Goal: Task Accomplishment & Management: Manage account settings

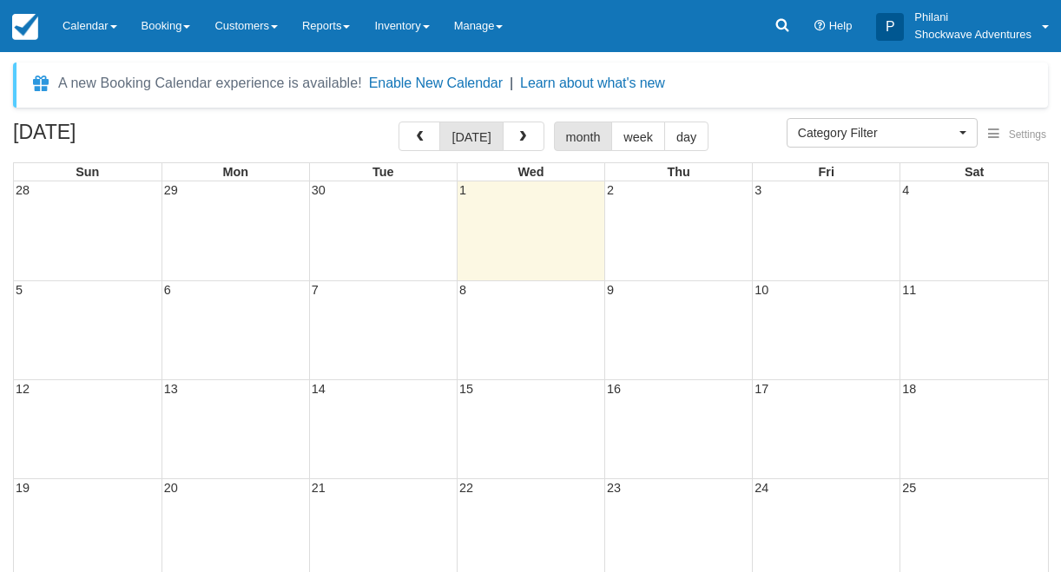
select select
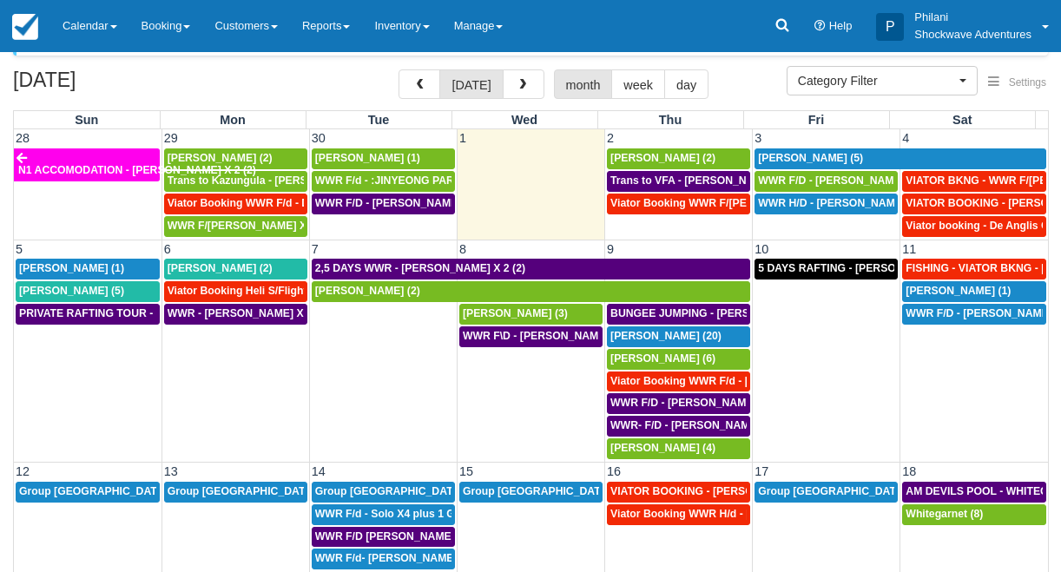
scroll to position [42, 0]
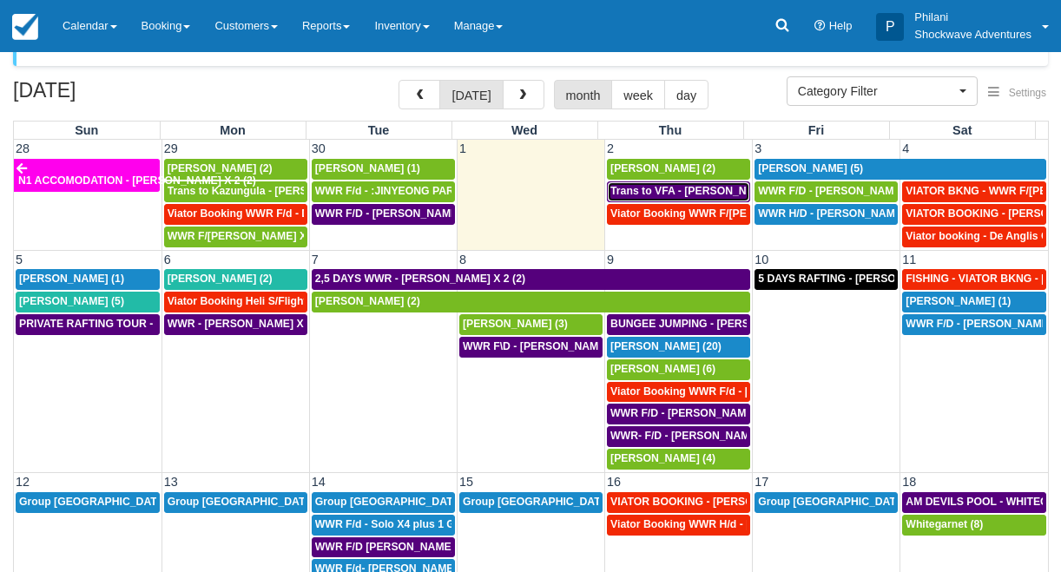
click at [697, 188] on span "Trans to VFA - [PERSON_NAME] X 2 (2)" at bounding box center [709, 191] width 198 height 12
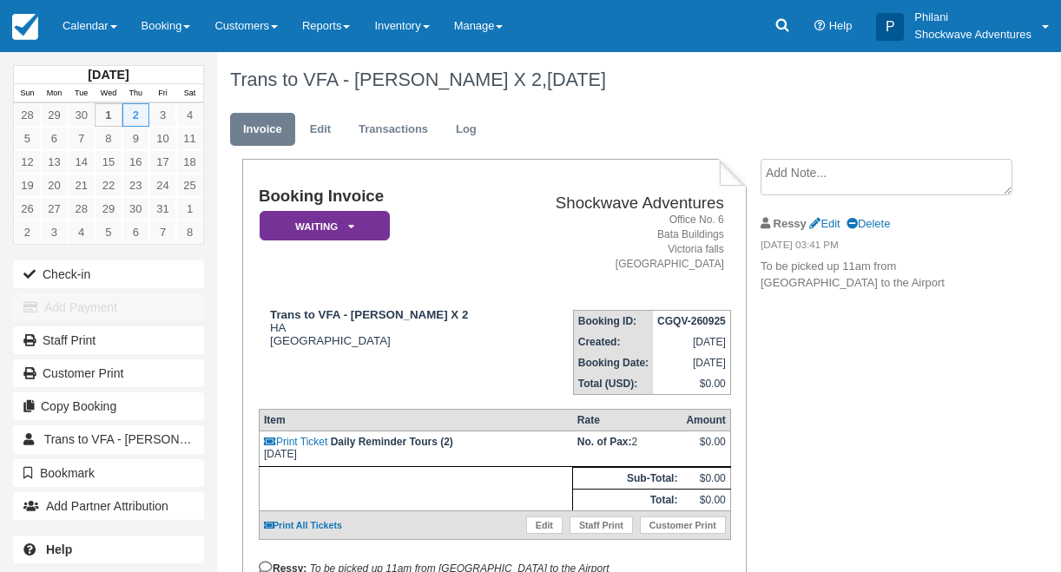
click at [89, 20] on link "Calendar" at bounding box center [89, 26] width 79 height 52
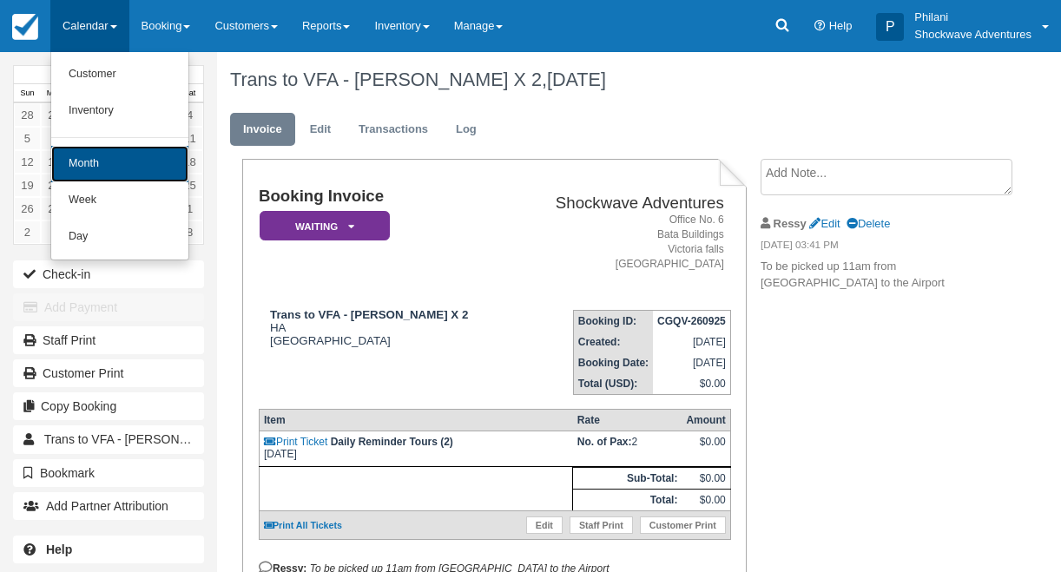
click at [99, 154] on link "Month" at bounding box center [119, 164] width 137 height 36
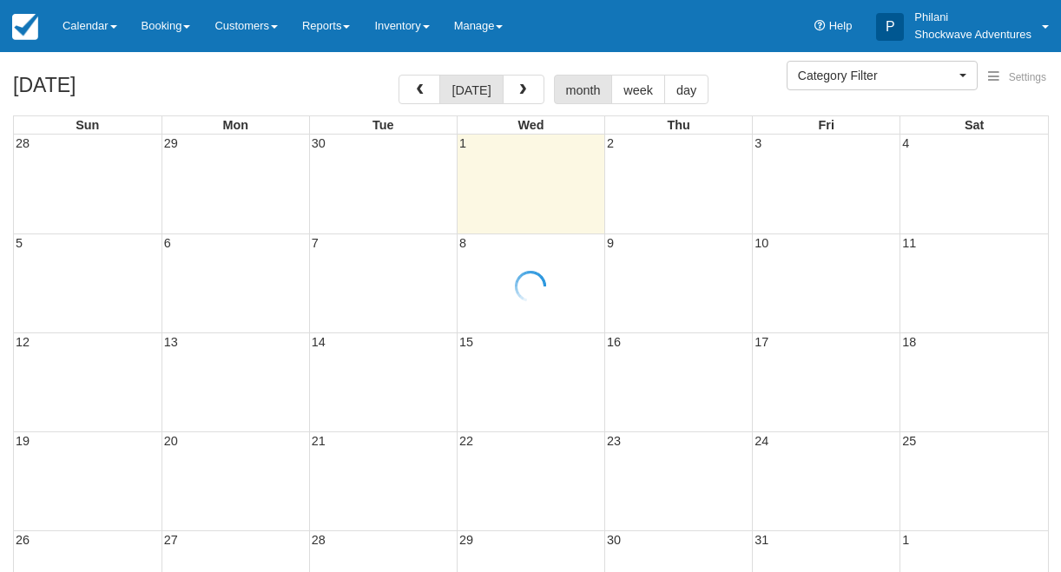
select select
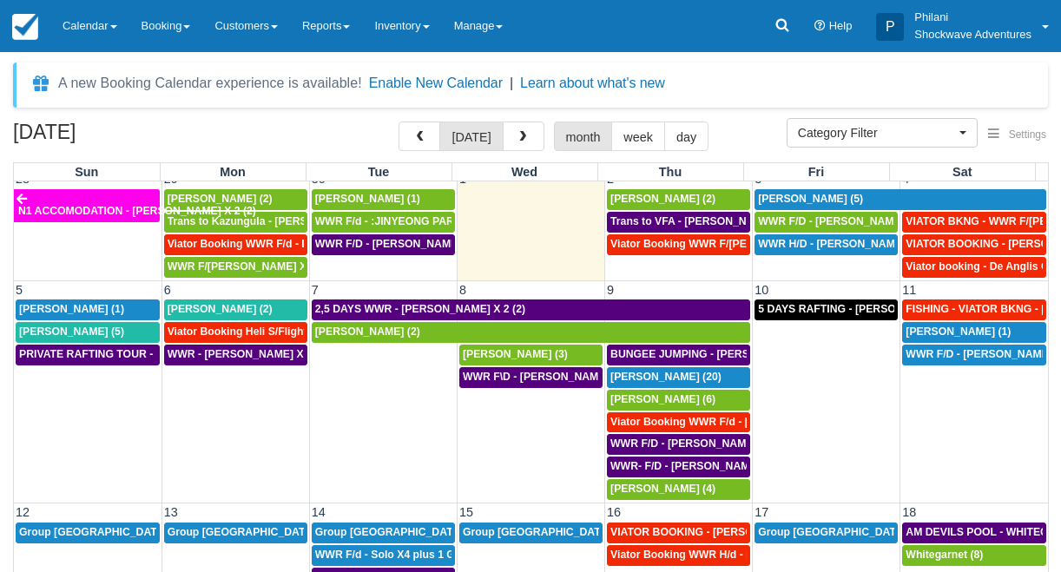
scroll to position [16, 0]
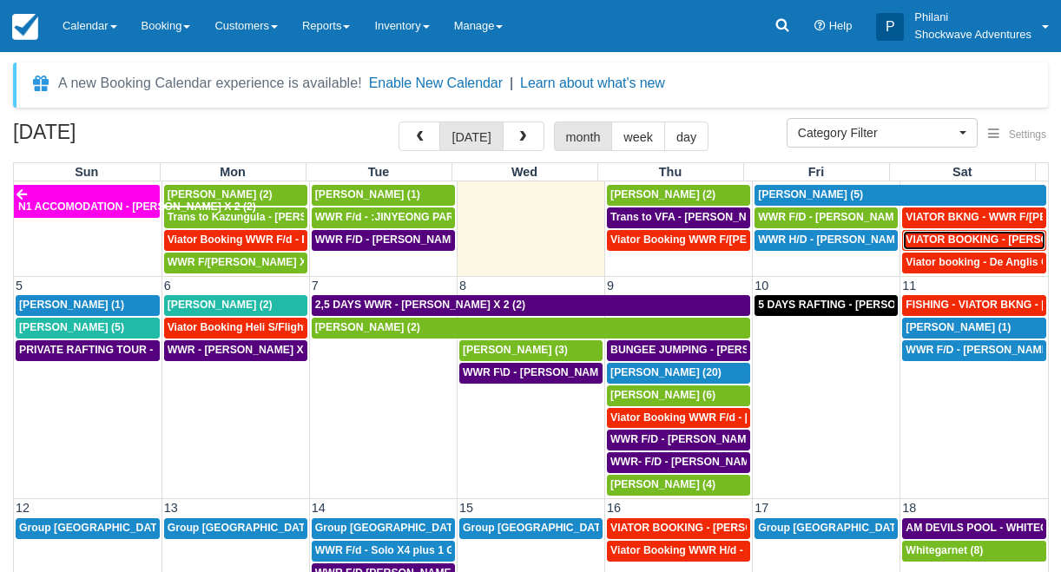
click at [984, 242] on span "VIATOR BOOKING - DAUGHTY MIKE X 2 (2)" at bounding box center [1013, 240] width 216 height 12
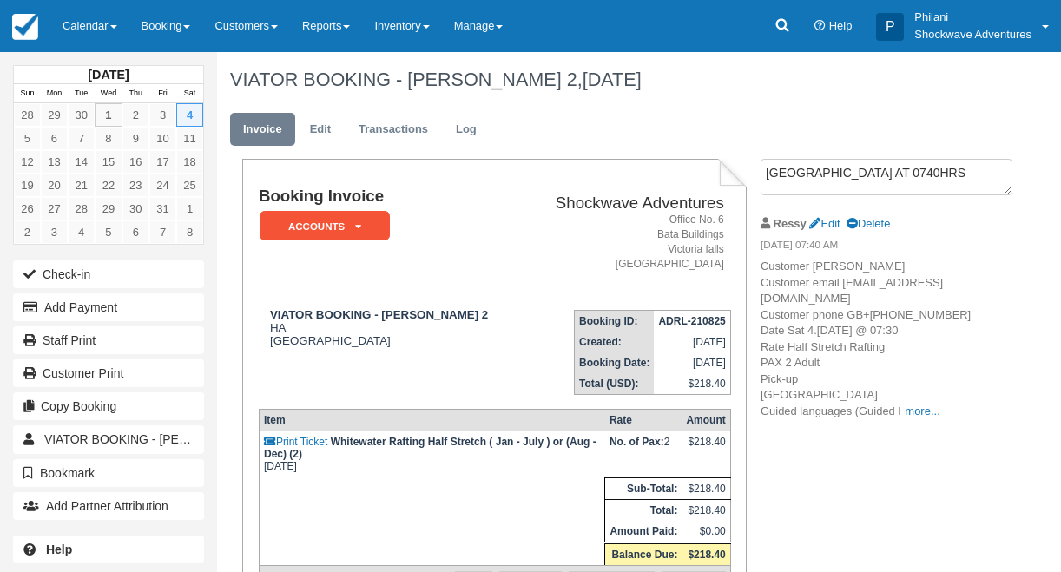
drag, startPoint x: 766, startPoint y: 173, endPoint x: 962, endPoint y: 176, distance: 196.2
click at [962, 176] on textarea "[GEOGRAPHIC_DATA] AT 0740HRS" at bounding box center [886, 177] width 252 height 36
click at [831, 217] on link "Edit" at bounding box center [824, 223] width 30 height 13
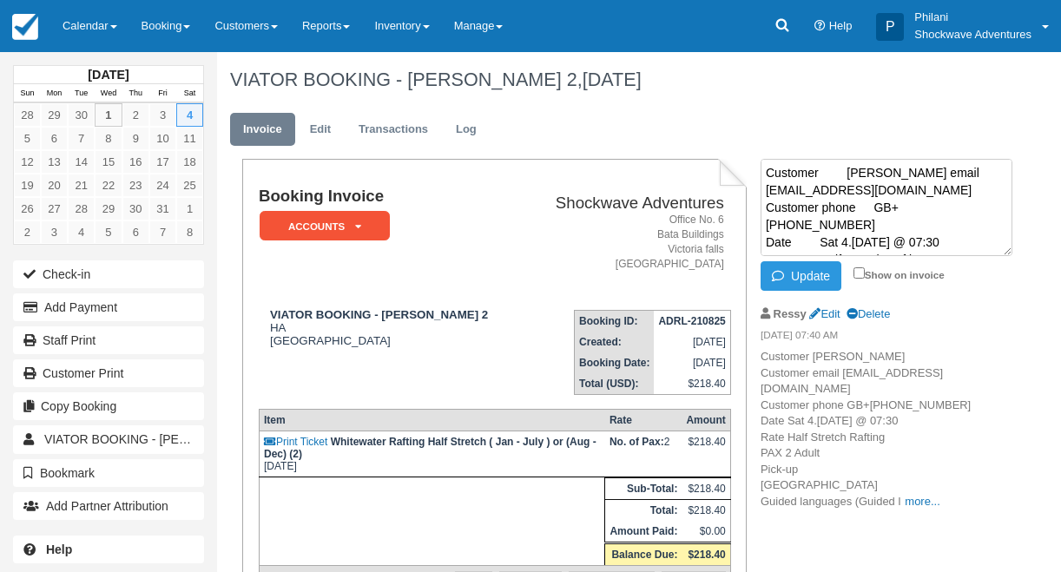
click at [767, 174] on textarea "Customer [PERSON_NAME] email [EMAIL_ADDRESS][DOMAIN_NAME] Customer phone GB+[PH…" at bounding box center [886, 207] width 252 height 97
click at [773, 171] on textarea "Customer [PERSON_NAME] email [EMAIL_ADDRESS][DOMAIN_NAME] Customer phone GB+[PH…" at bounding box center [886, 207] width 252 height 97
paste textarea "[GEOGRAPHIC_DATA] AT 0740HRS"
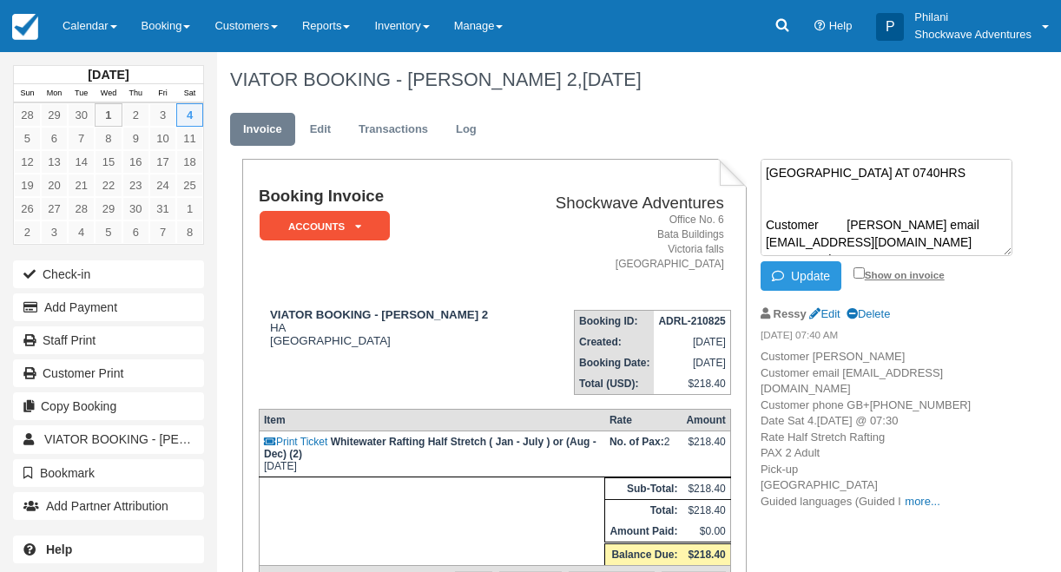
type textarea "[GEOGRAPHIC_DATA] AT 0740HRS Customer [PERSON_NAME] email [EMAIL_ADDRESS][DOMAI…"
drag, startPoint x: 860, startPoint y: 272, endPoint x: 843, endPoint y: 271, distance: 17.4
click at [860, 272] on input "Show on invoice" at bounding box center [858, 272] width 11 height 11
checkbox input "true"
click at [826, 267] on button "Update" at bounding box center [800, 276] width 81 height 30
